Goal: Book appointment/travel/reservation

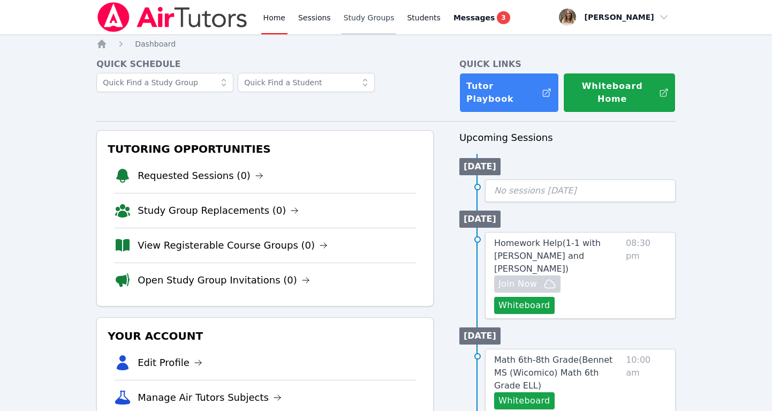
click at [362, 19] on link "Study Groups" at bounding box center [369, 17] width 55 height 34
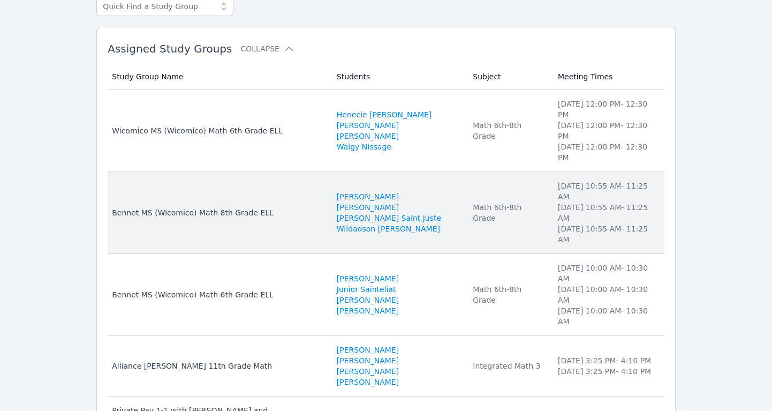
scroll to position [88, 0]
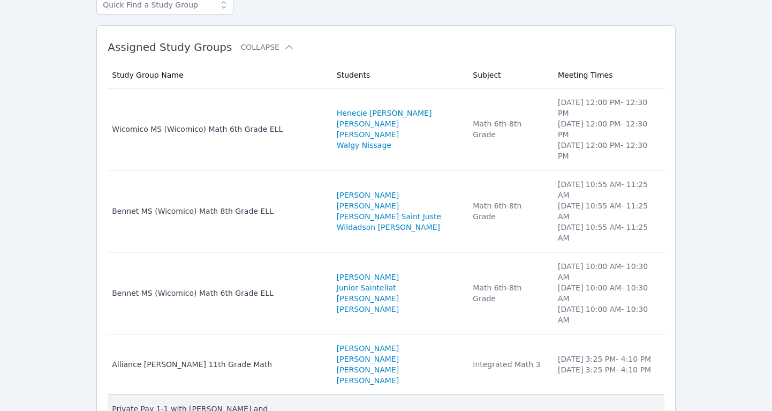
click at [207, 403] on div "Private Pay 1-1 with [PERSON_NAME] and [PERSON_NAME]" at bounding box center [218, 413] width 212 height 21
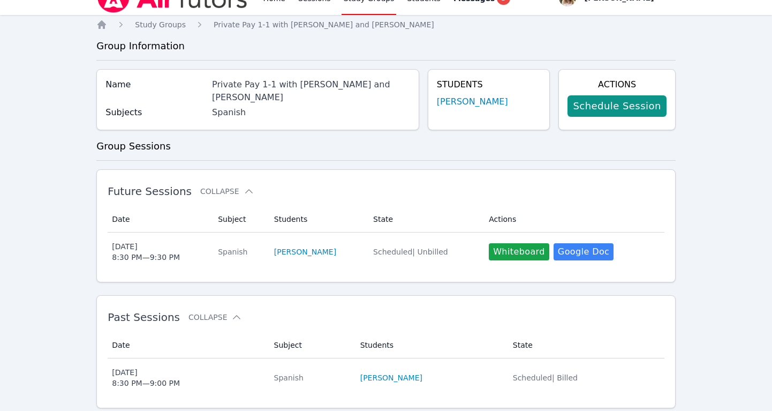
scroll to position [31, 0]
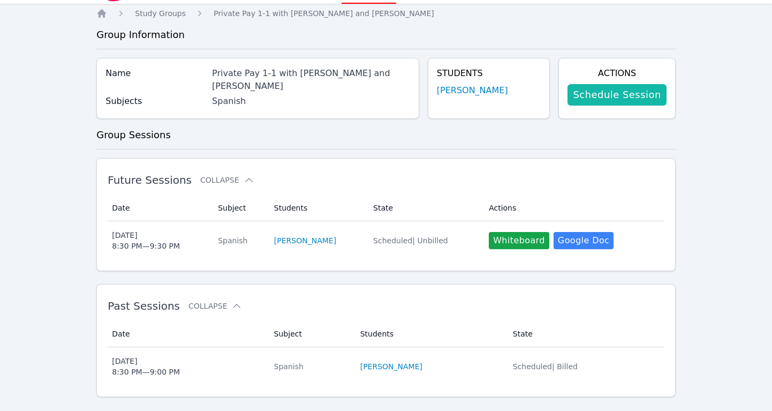
click at [620, 93] on link "Schedule Session" at bounding box center [617, 94] width 99 height 21
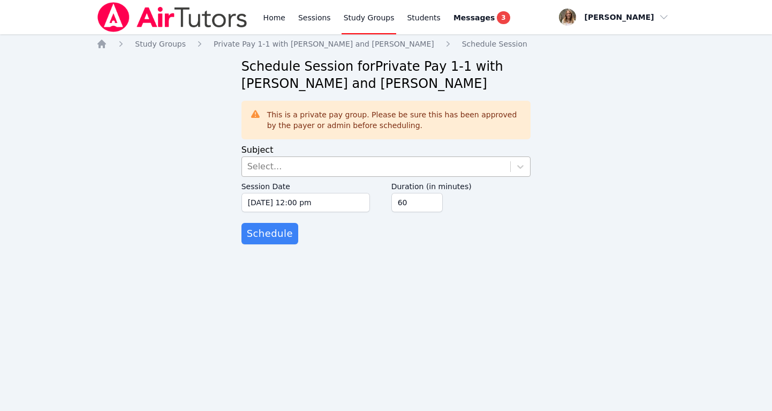
click at [294, 166] on div "Select..." at bounding box center [376, 166] width 269 height 19
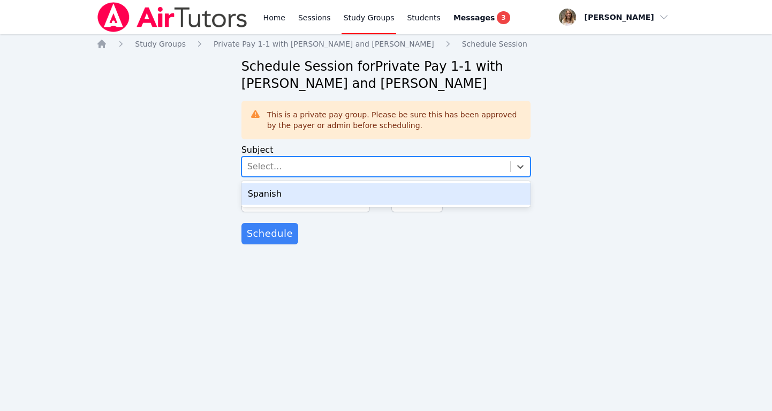
click at [283, 198] on div "Spanish" at bounding box center [386, 193] width 290 height 21
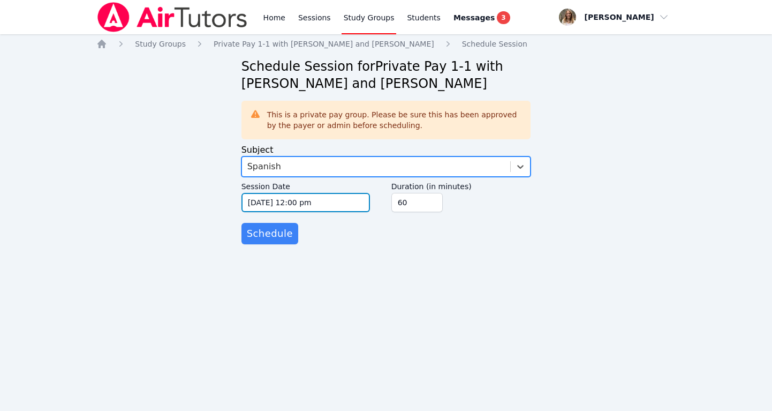
click at [283, 204] on input "10/09/2025 12:00 pm" at bounding box center [305, 202] width 129 height 19
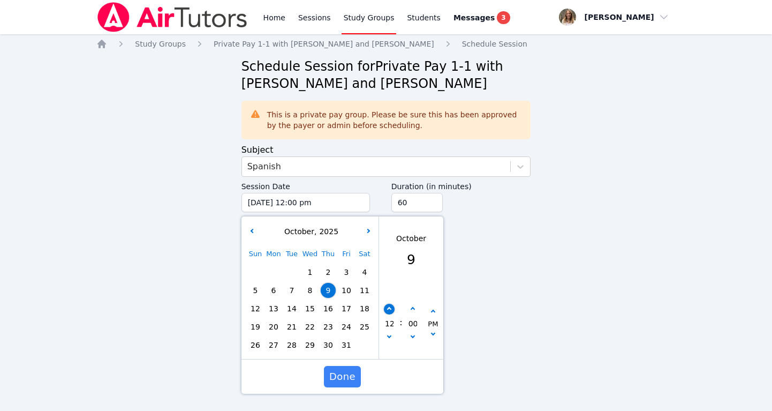
click at [389, 312] on button "button" at bounding box center [389, 309] width 11 height 11
type input "10/09/2025 01:00 pm"
type input "01"
click at [389, 312] on button "button" at bounding box center [389, 309] width 11 height 11
type input "10/09/2025 02:00 pm"
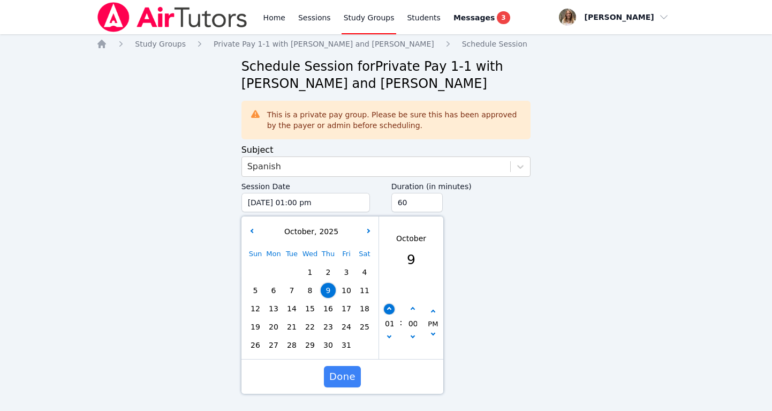
type input "02"
click at [389, 312] on button "button" at bounding box center [389, 309] width 11 height 11
type input "10/09/2025 03:00 pm"
type input "03"
click at [389, 312] on button "button" at bounding box center [389, 309] width 11 height 11
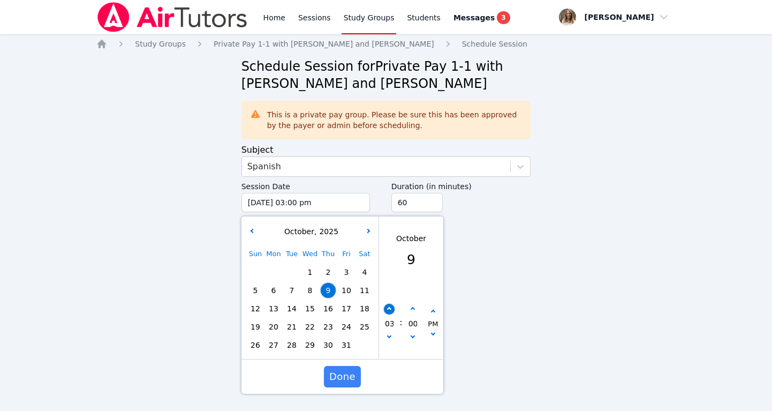
type input "10/09/2025 04:00 pm"
type input "04"
click at [389, 312] on button "button" at bounding box center [389, 309] width 11 height 11
type input "10/09/2025 05:00 pm"
type input "05"
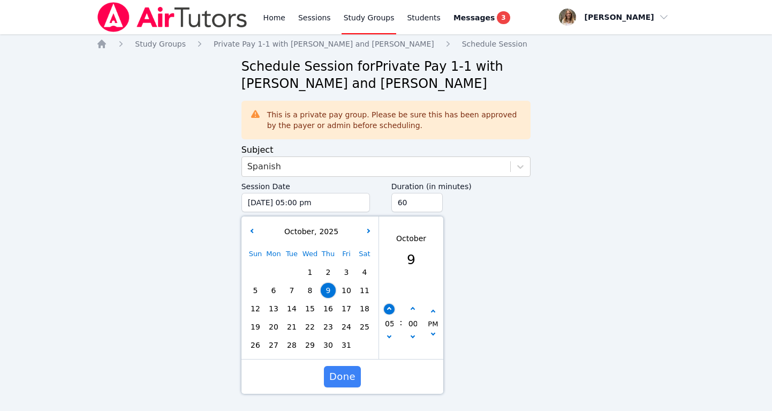
click at [389, 312] on button "button" at bounding box center [389, 309] width 11 height 11
type input "10/09/2025 06:00 pm"
type input "06"
click at [389, 312] on button "button" at bounding box center [389, 309] width 11 height 11
type input "10/09/2025 07:00 pm"
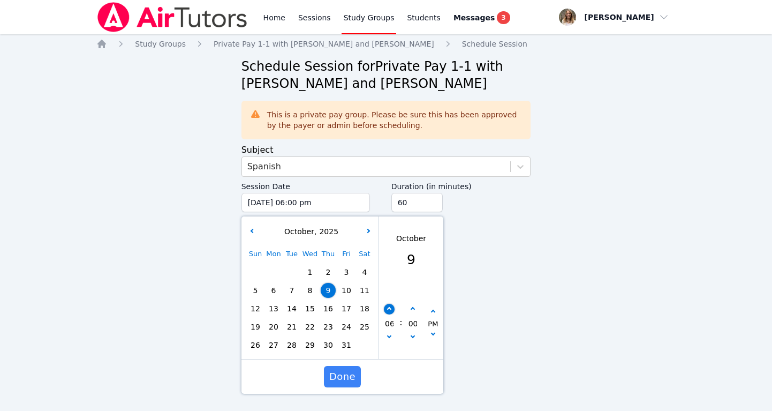
type input "07"
click at [389, 312] on button "button" at bounding box center [389, 309] width 11 height 11
type input "10/09/2025 08:00 pm"
type input "08"
click at [389, 312] on button "button" at bounding box center [389, 309] width 11 height 11
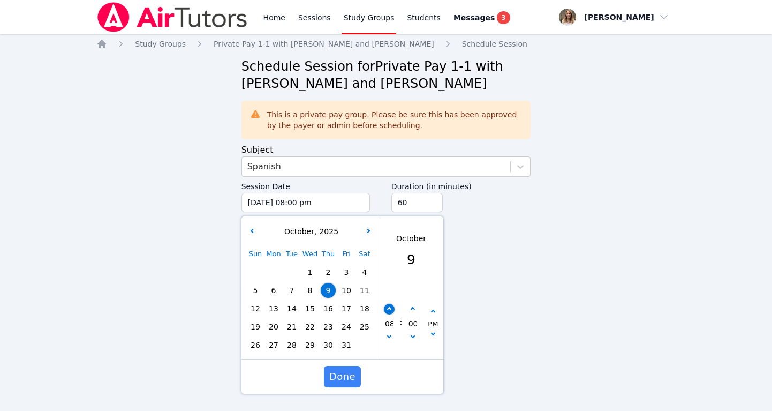
type input "10/09/2025 09:00 pm"
type input "09"
click at [412, 308] on icon "button" at bounding box center [412, 309] width 4 height 4
type input "10/09/2025 09:05 pm"
type input "05"
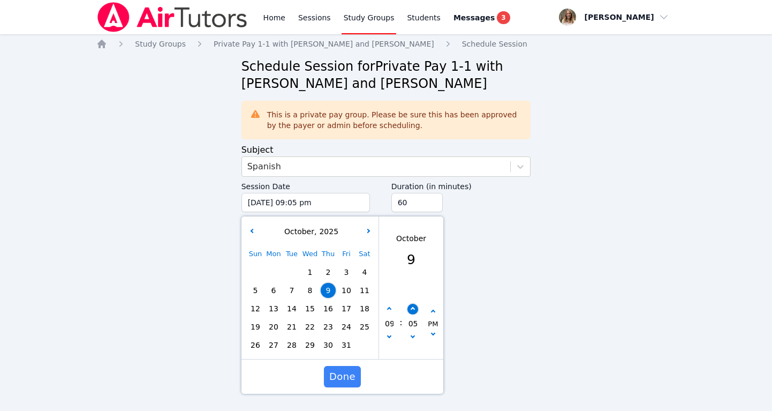
click at [412, 308] on icon "button" at bounding box center [412, 309] width 4 height 4
type input "10/09/2025 09:10 pm"
type input "10"
click at [412, 308] on icon "button" at bounding box center [412, 309] width 4 height 4
type input "10/09/2025 09:15 pm"
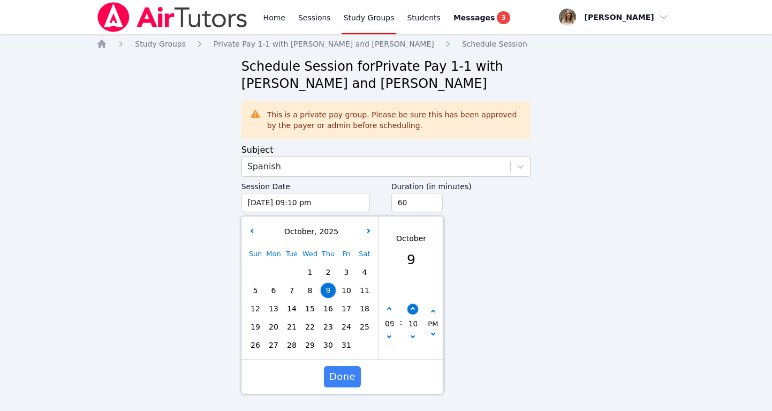
type input "15"
click at [347, 377] on span "Done" at bounding box center [342, 376] width 26 height 15
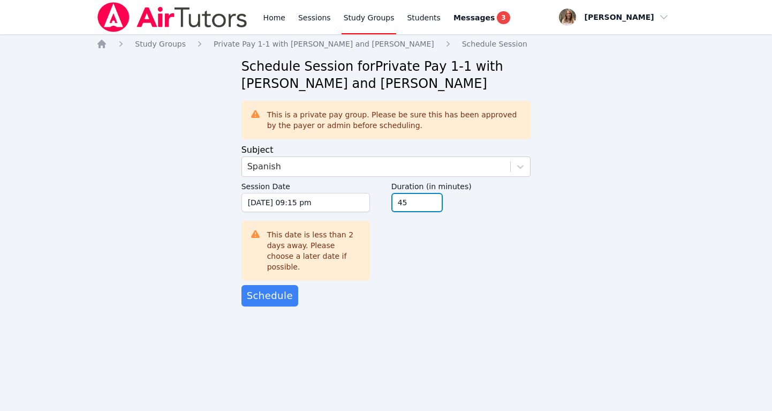
click at [432, 205] on input "45" at bounding box center [416, 202] width 51 height 19
type input "30"
click at [432, 205] on input "30" at bounding box center [416, 202] width 51 height 19
click at [396, 251] on div "Duration (in minutes) 30" at bounding box center [461, 225] width 140 height 97
click at [278, 288] on span "Schedule" at bounding box center [270, 295] width 46 height 15
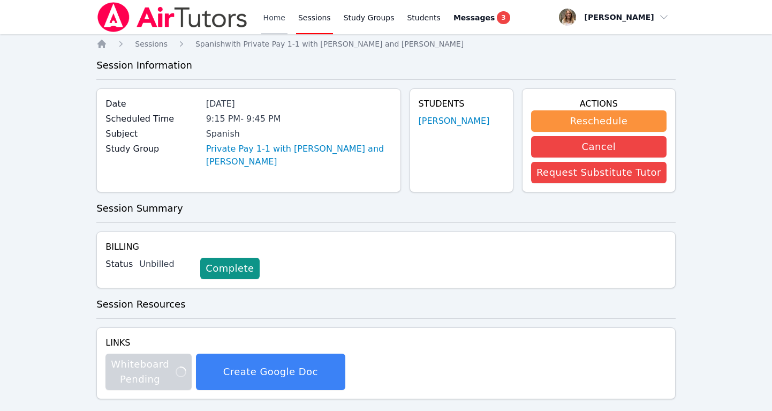
click at [269, 14] on link "Home" at bounding box center [274, 17] width 26 height 34
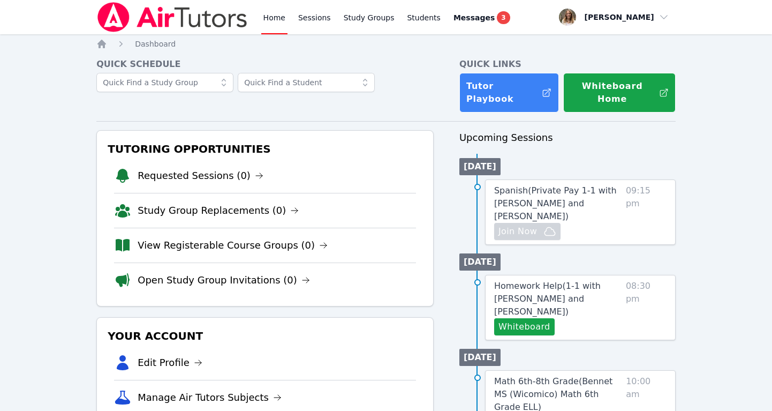
click at [598, 156] on ul "Today Spanish ( Private Pay 1-1 with Ethan Parker and Sandra Davis ) Hidden Joi…" at bounding box center [567, 199] width 216 height 91
click at [323, 20] on link "Sessions" at bounding box center [314, 17] width 37 height 34
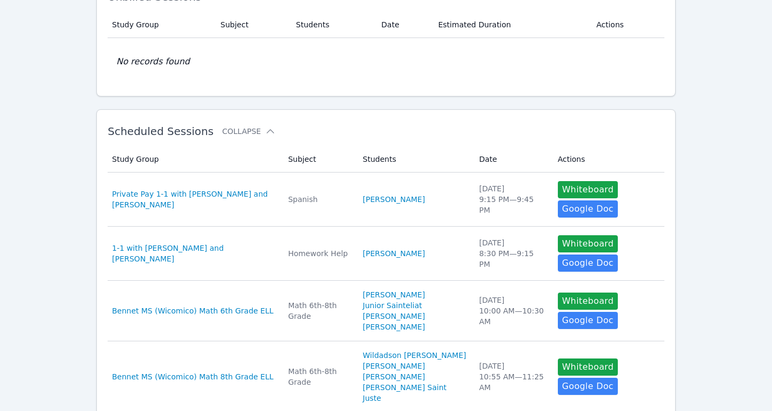
scroll to position [84, 0]
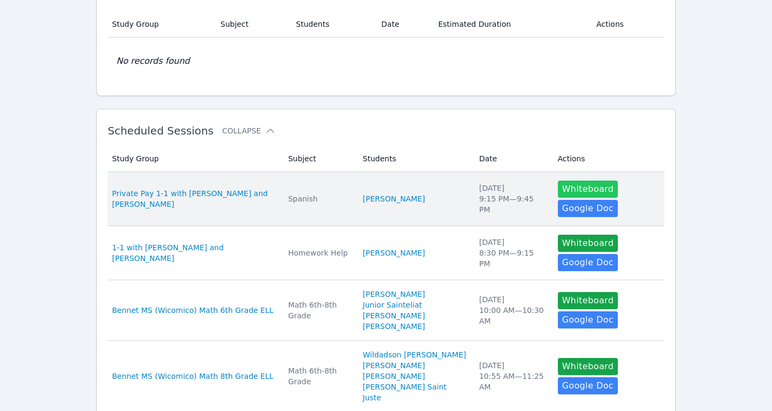
click at [562, 185] on button "Whiteboard" at bounding box center [588, 188] width 61 height 17
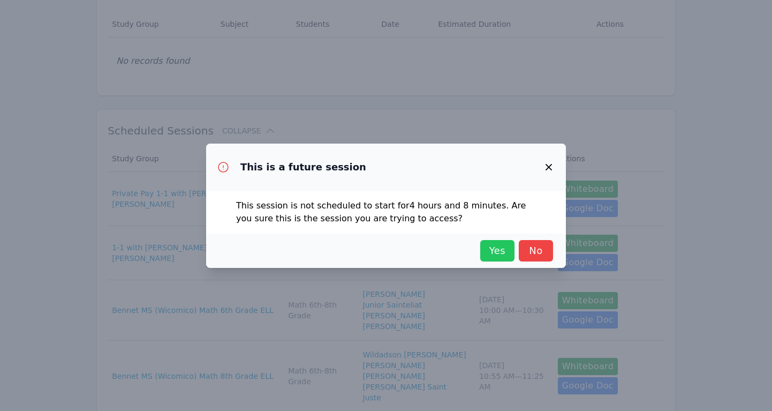
click at [499, 250] on span "Yes" at bounding box center [498, 250] width 24 height 15
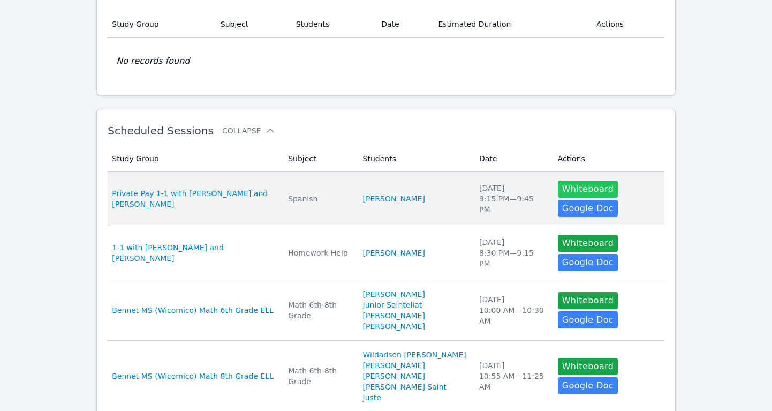
click at [559, 186] on button "Whiteboard" at bounding box center [588, 188] width 61 height 17
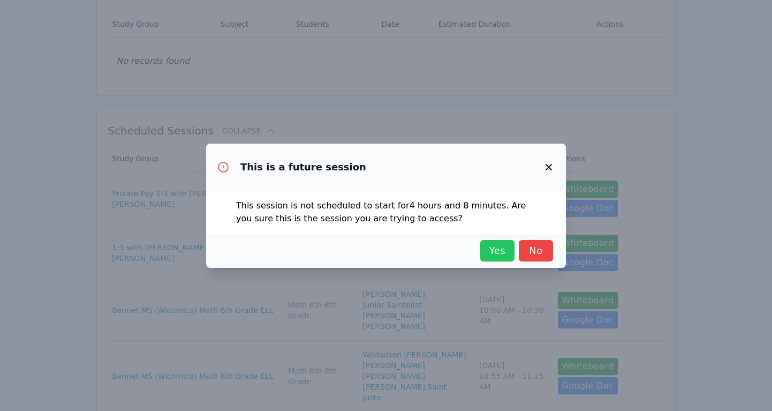
click at [497, 244] on span "Yes" at bounding box center [498, 250] width 24 height 15
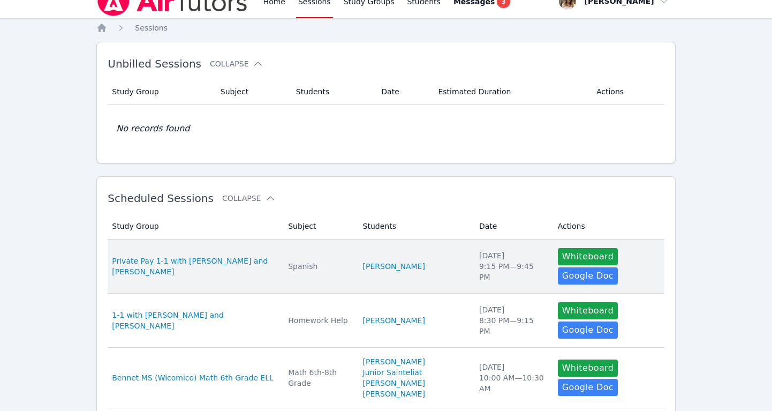
scroll to position [0, 0]
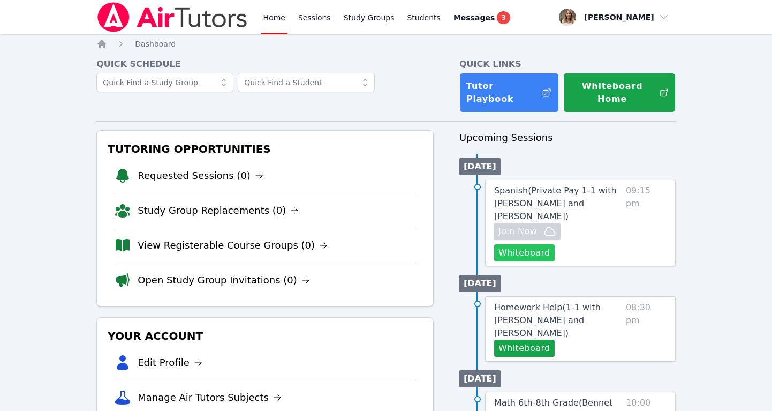
click at [555, 244] on button "Whiteboard" at bounding box center [524, 252] width 61 height 17
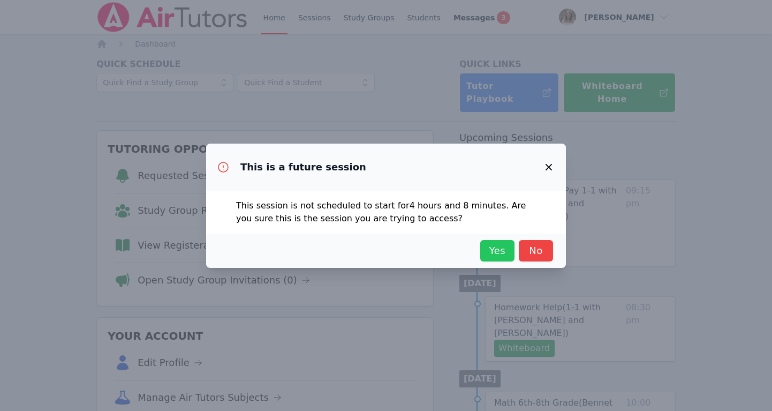
click at [495, 247] on span "Yes" at bounding box center [498, 250] width 24 height 15
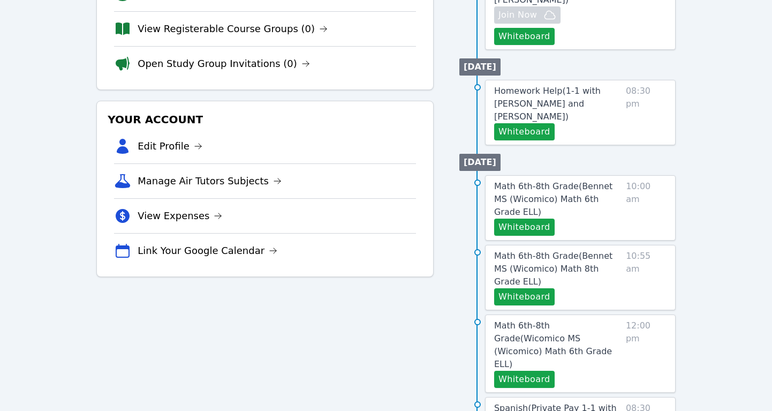
scroll to position [217, 0]
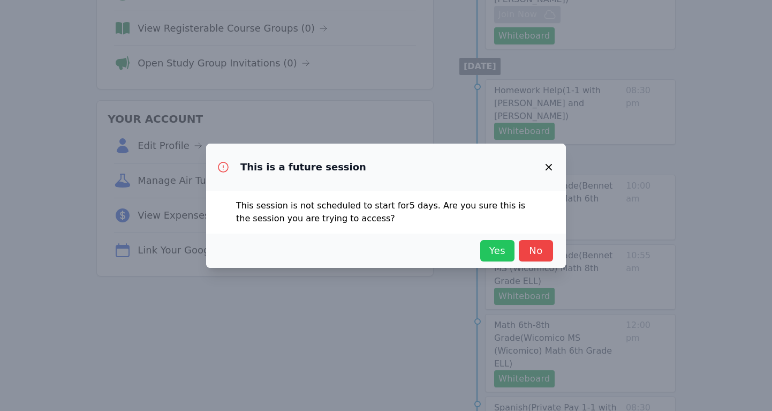
click at [489, 249] on span "Yes" at bounding box center [498, 250] width 24 height 15
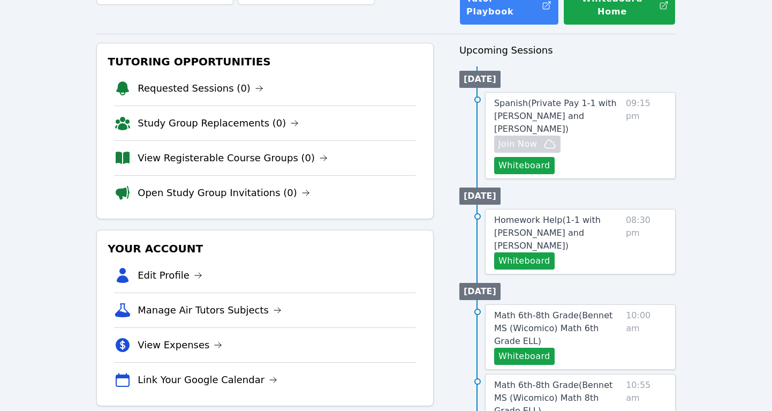
scroll to position [0, 0]
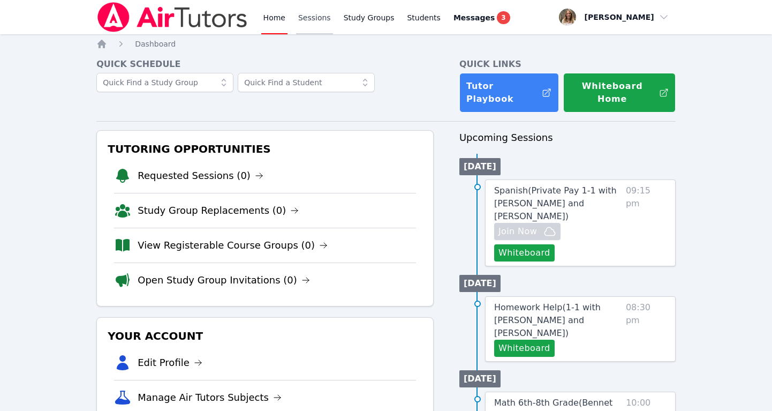
click at [303, 21] on link "Sessions" at bounding box center [314, 17] width 37 height 34
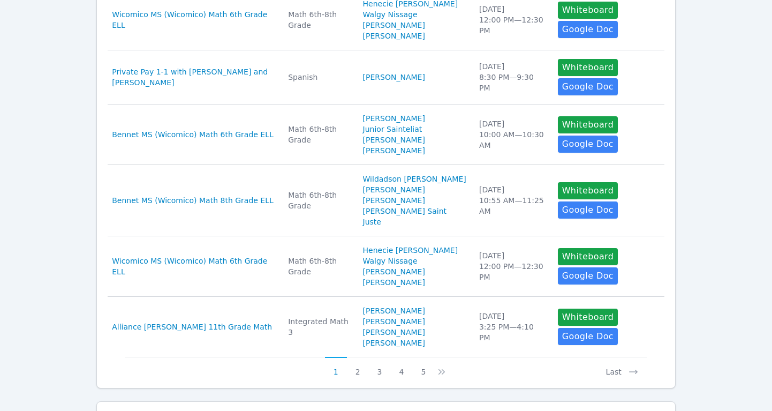
scroll to position [548, 0]
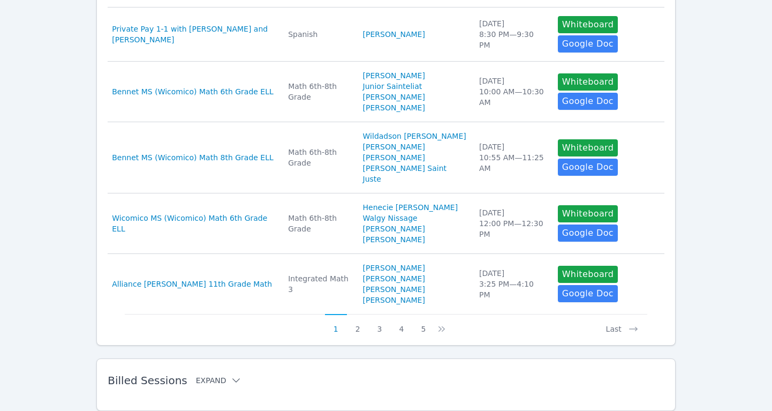
click at [208, 375] on button "Expand" at bounding box center [219, 380] width 46 height 11
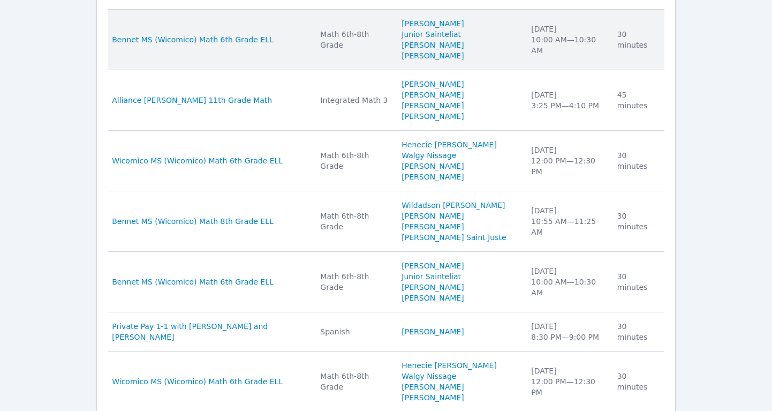
scroll to position [1109, 0]
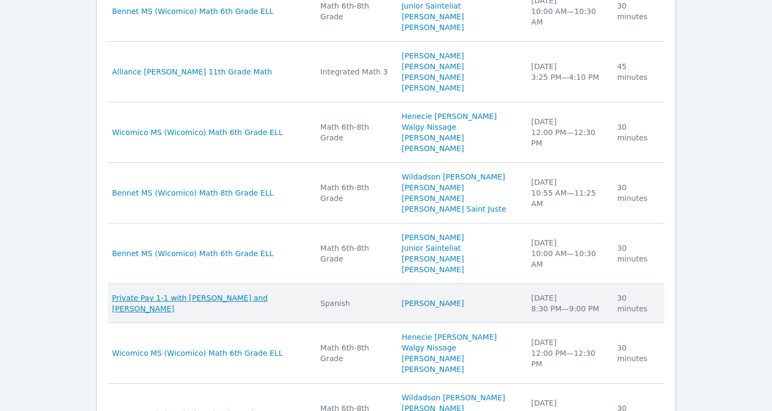
click at [255, 292] on span "Private Pay 1-1 with [PERSON_NAME] and [PERSON_NAME]" at bounding box center [209, 302] width 195 height 21
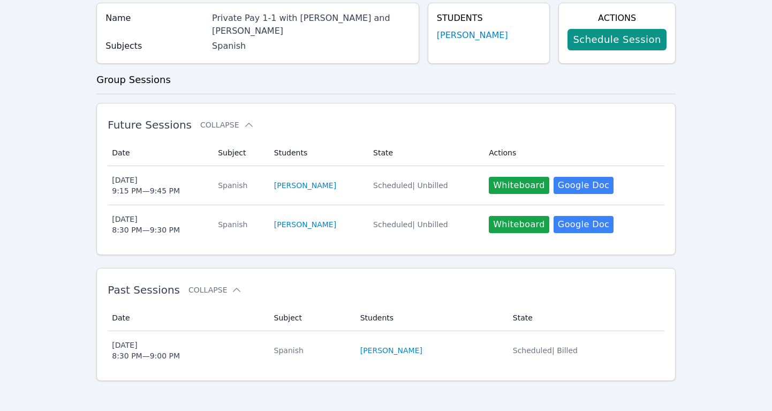
scroll to position [90, 0]
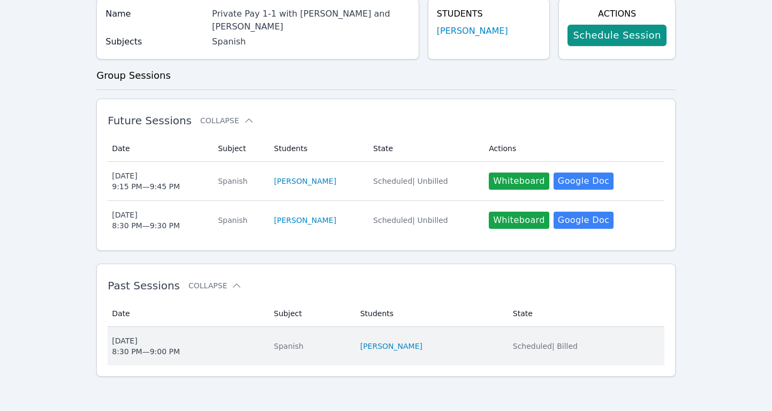
click at [144, 345] on div "[DATE] 8:30 PM — 9:00 PM" at bounding box center [146, 345] width 68 height 21
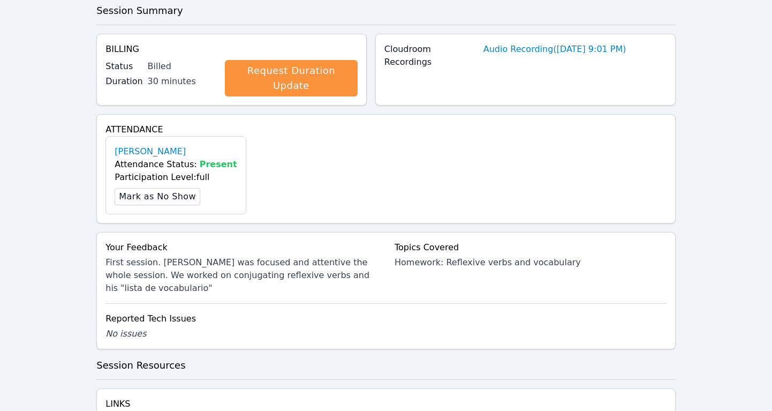
scroll to position [217, 0]
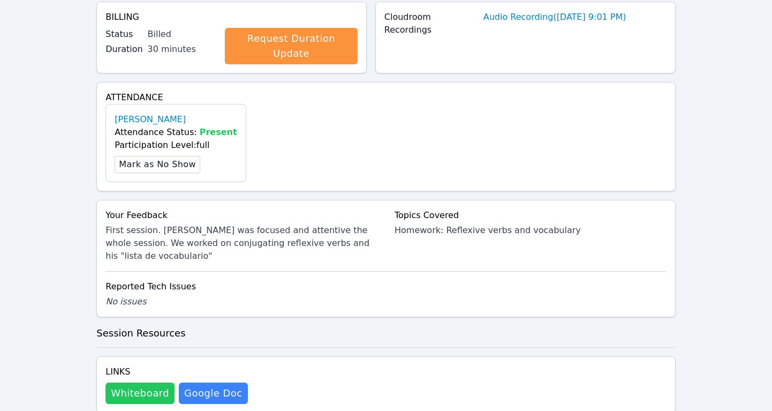
click at [140, 382] on button "Whiteboard" at bounding box center [139, 392] width 69 height 21
